Goal: Register for event/course

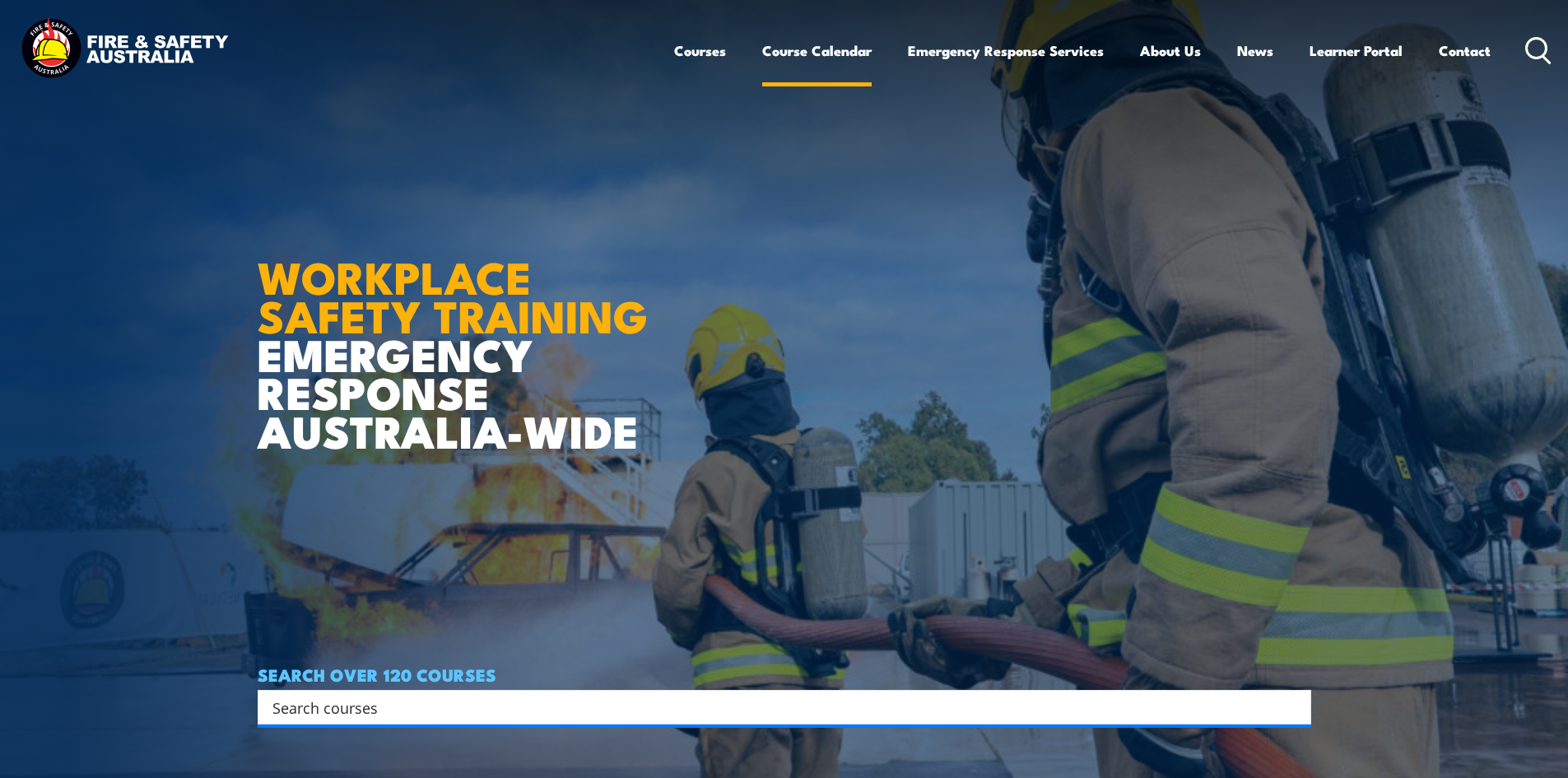
click at [833, 50] on link "Course Calendar" at bounding box center [817, 50] width 109 height 44
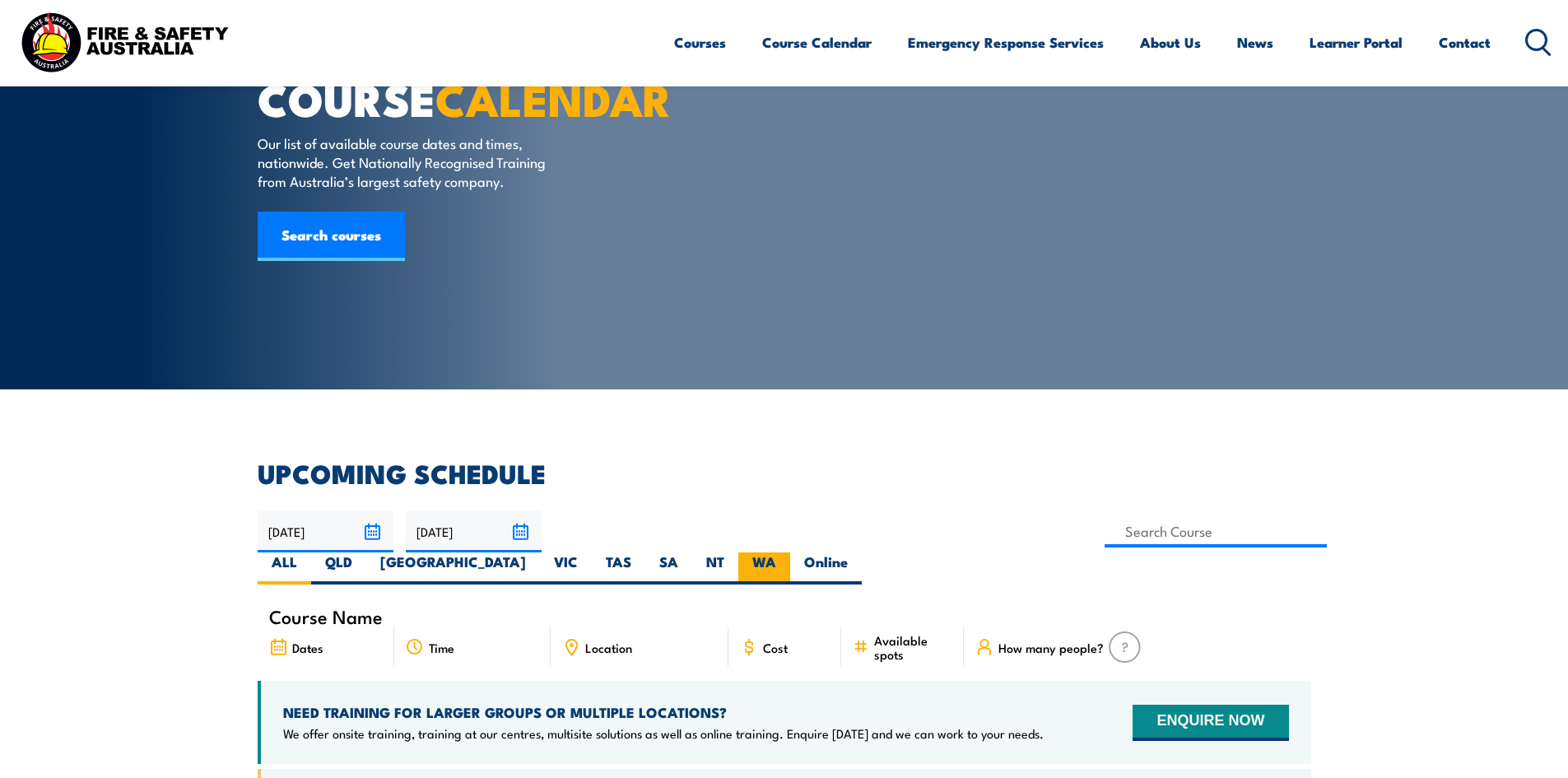
click at [790, 552] on label "WA" at bounding box center [763, 568] width 52 height 32
click at [787, 552] on input "WA" at bounding box center [781, 557] width 11 height 11
radio input "true"
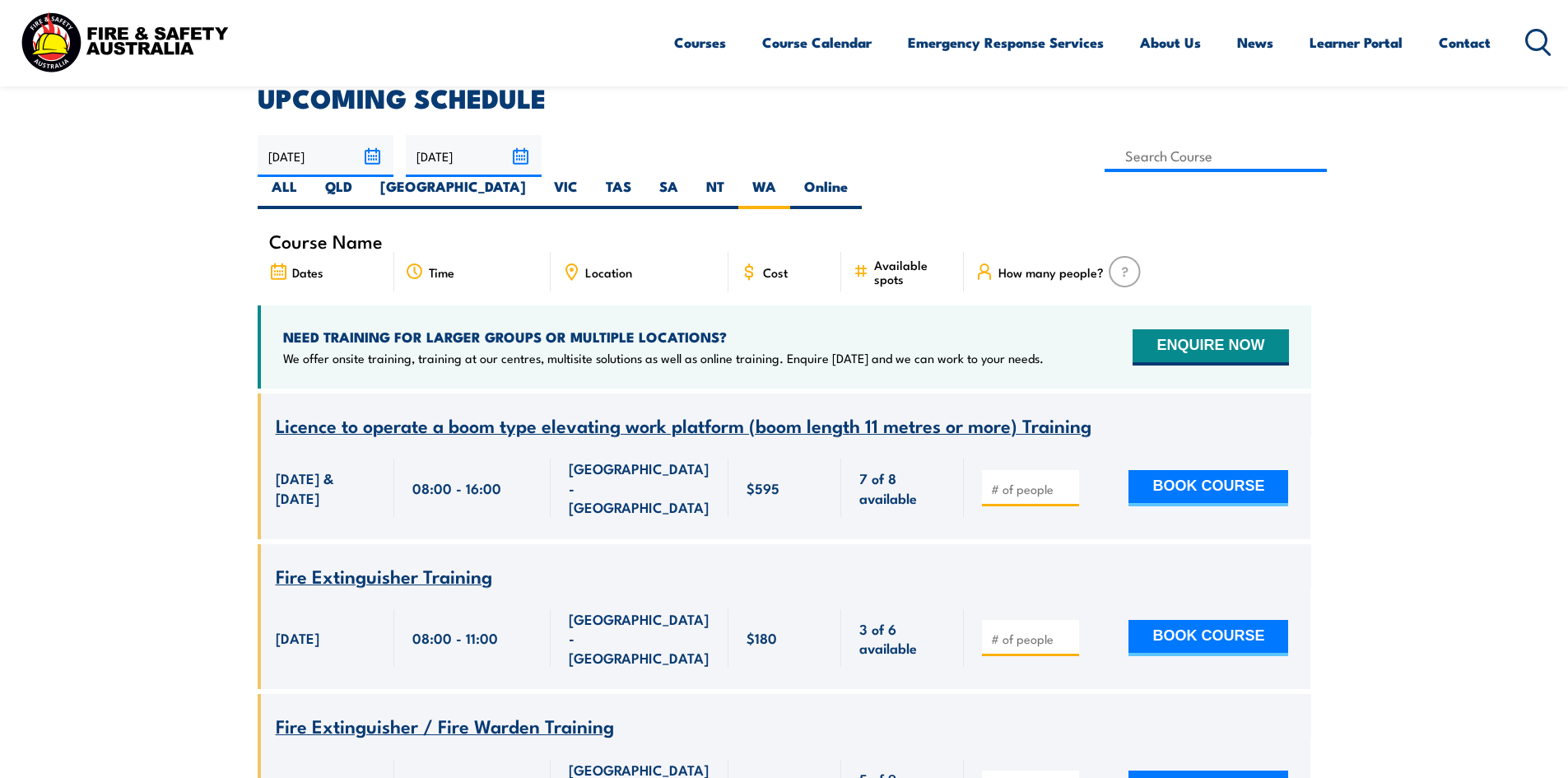
scroll to position [461, 0]
